Goal: Task Accomplishment & Management: Manage account settings

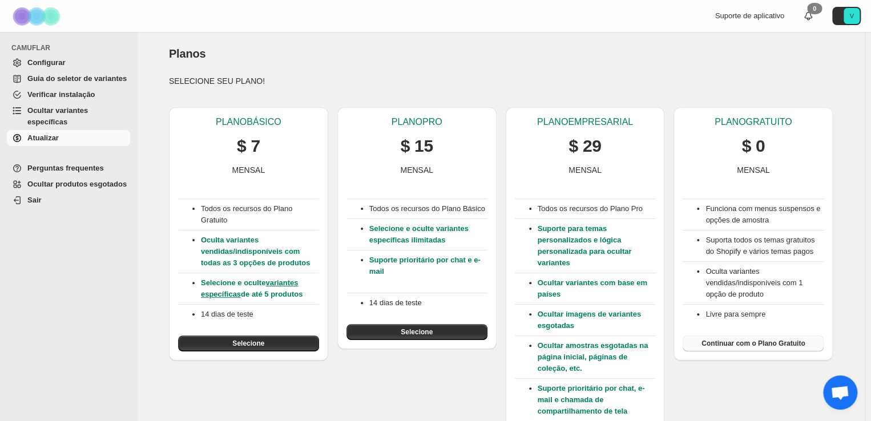
click at [750, 343] on font "Continuar com o Plano Gratuito" at bounding box center [752, 344] width 103 height 8
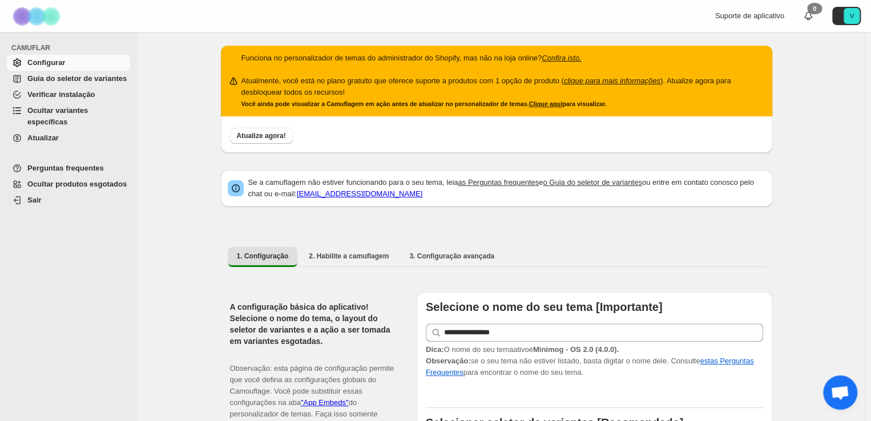
click at [60, 195] on span "Sair" at bounding box center [77, 200] width 100 height 11
